Goal: Task Accomplishment & Management: Manage account settings

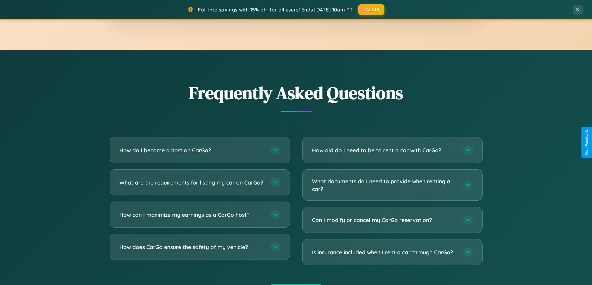
scroll to position [1195, 0]
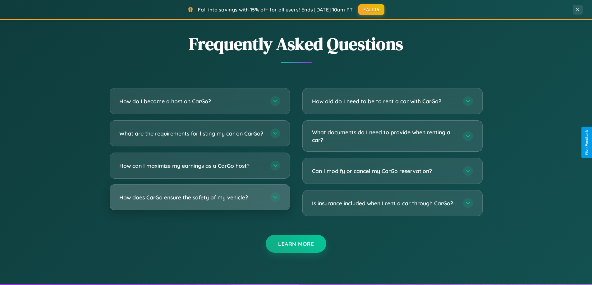
click at [199, 202] on h3 "How does CarGo ensure the safety of my vehicle?" at bounding box center [191, 198] width 145 height 8
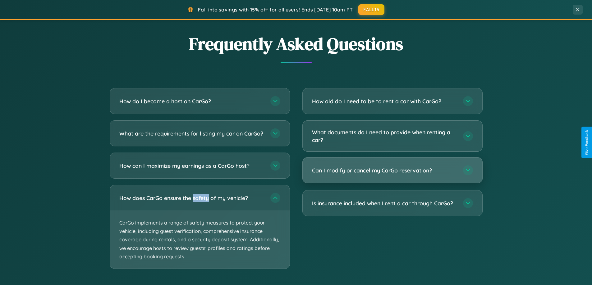
click at [392, 171] on h3 "Can I modify or cancel my CarGo reservation?" at bounding box center [384, 171] width 145 height 8
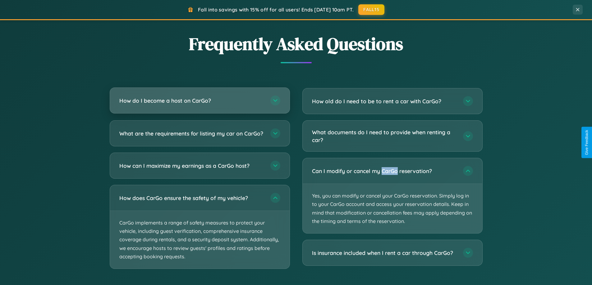
click at [199, 101] on h3 "How do I become a host on CarGo?" at bounding box center [191, 101] width 145 height 8
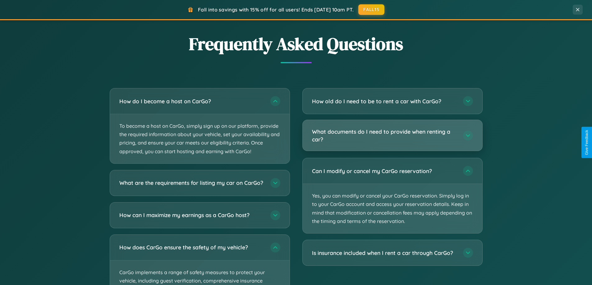
click at [392, 136] on h3 "What documents do I need to provide when renting a car?" at bounding box center [384, 135] width 145 height 15
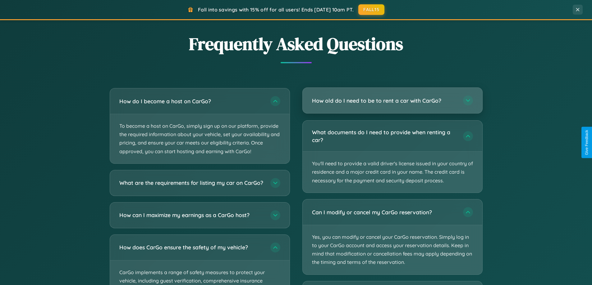
click at [392, 101] on h3 "How old do I need to be to rent a car with CarGo?" at bounding box center [384, 101] width 145 height 8
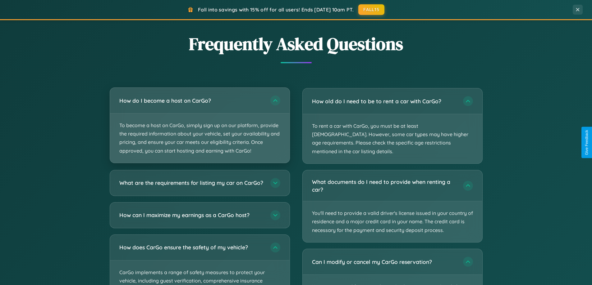
click at [199, 126] on p "To become a host on CarGo, simply sign up on our platform, provide the required…" at bounding box center [200, 138] width 180 height 49
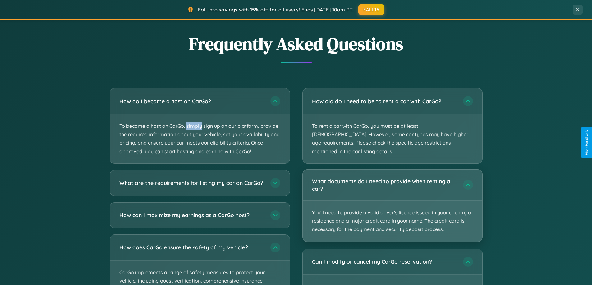
click at [392, 201] on p "You'll need to provide a valid driver's license issued in your country of resid…" at bounding box center [393, 221] width 180 height 41
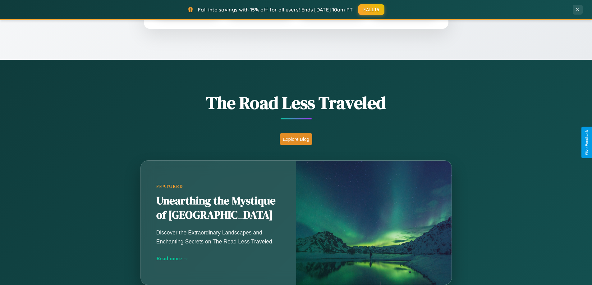
scroll to position [427, 0]
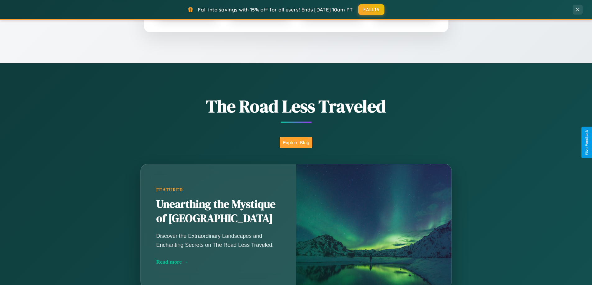
click at [296, 143] on button "Explore Blog" at bounding box center [296, 142] width 33 height 11
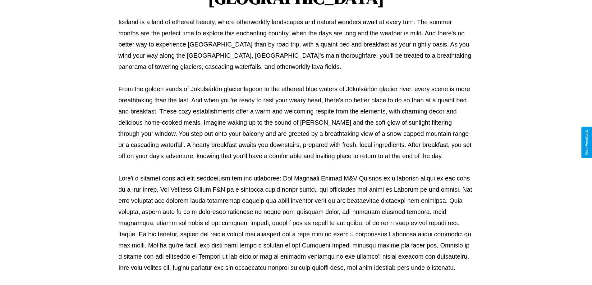
scroll to position [201, 0]
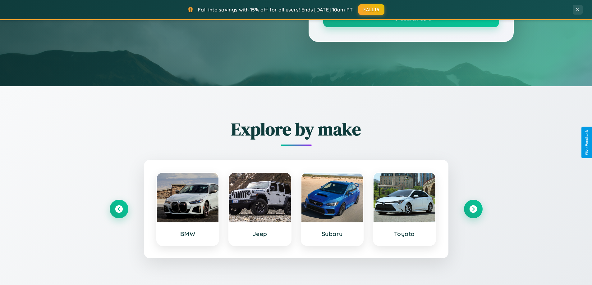
scroll to position [427, 0]
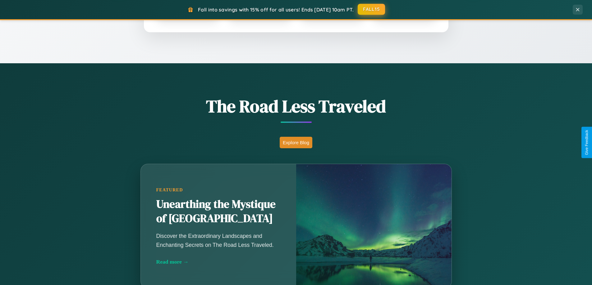
click at [372, 9] on button "FALL15" at bounding box center [371, 9] width 27 height 11
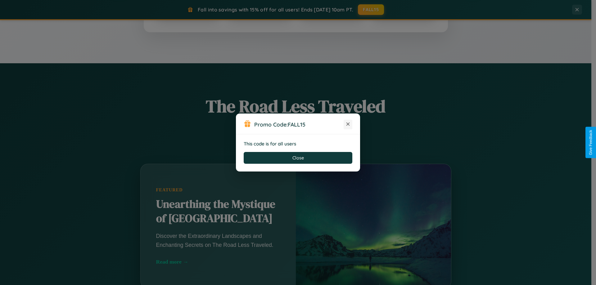
click at [348, 125] on icon at bounding box center [348, 124] width 6 height 6
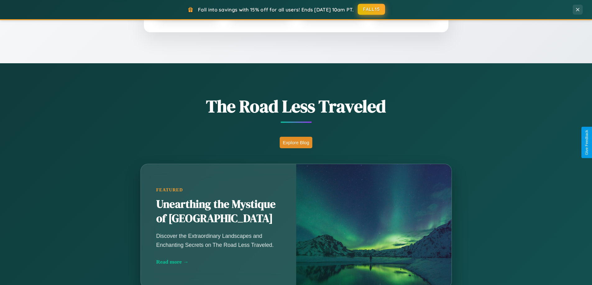
click at [372, 10] on button "FALL15" at bounding box center [371, 9] width 27 height 11
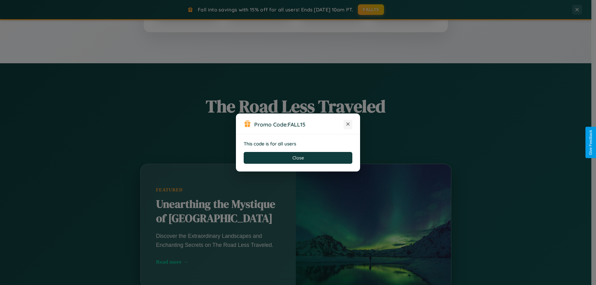
click at [348, 125] on icon at bounding box center [348, 124] width 6 height 6
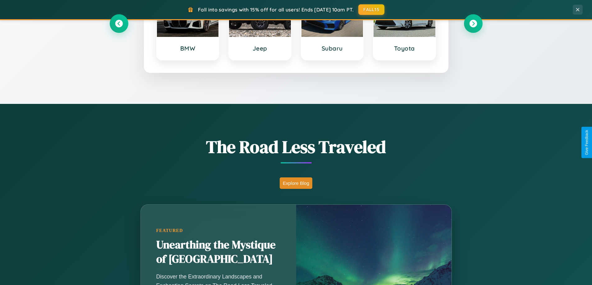
scroll to position [0, 0]
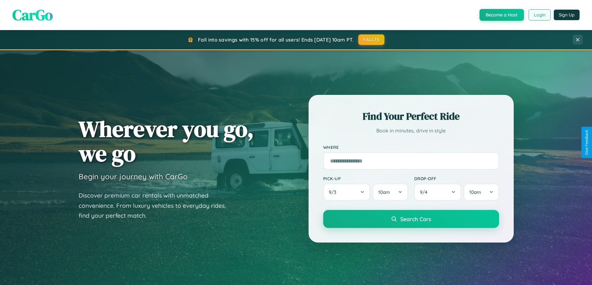
click at [539, 15] on button "Login" at bounding box center [539, 14] width 22 height 11
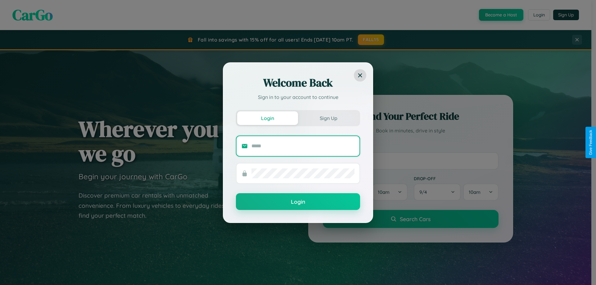
click at [303, 146] on input "text" at bounding box center [303, 146] width 103 height 10
type input "**********"
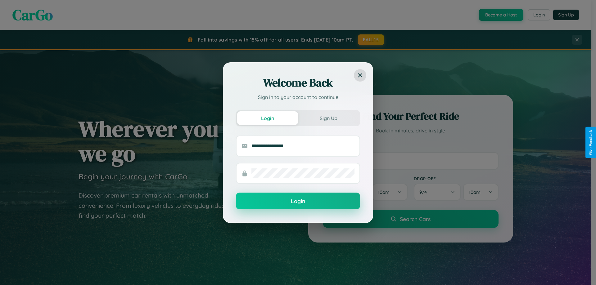
click at [298, 202] on button "Login" at bounding box center [298, 201] width 124 height 17
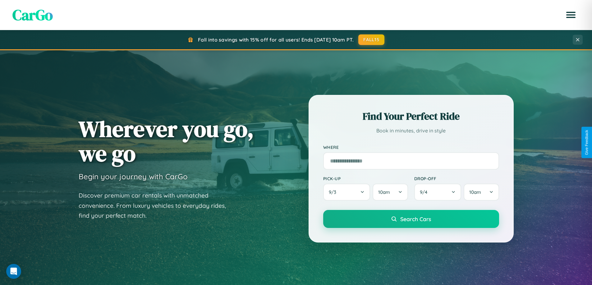
scroll to position [268, 0]
